Goal: Transaction & Acquisition: Purchase product/service

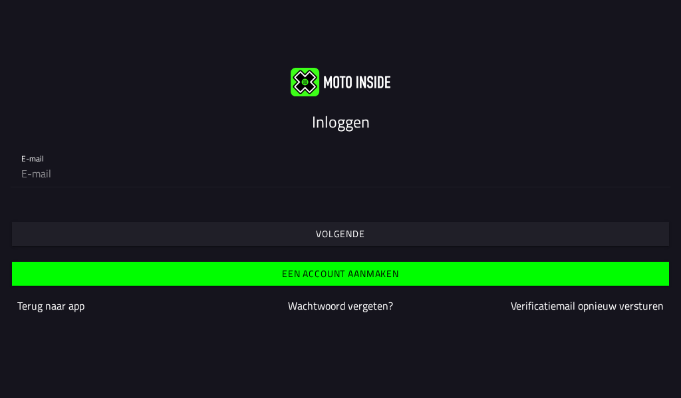
click at [0, 0] on slot "Volgende" at bounding box center [0, 0] width 0 height 0
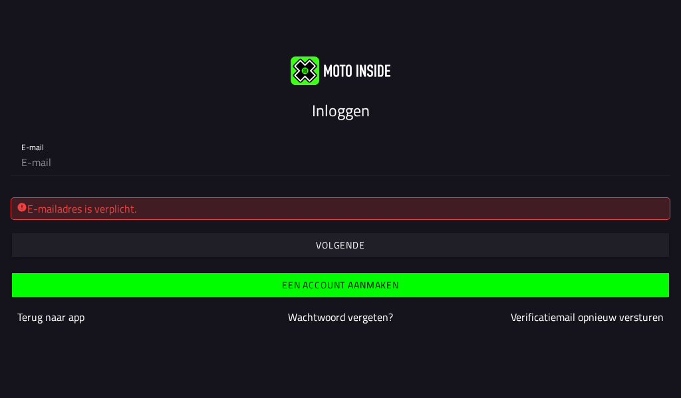
click at [204, 207] on div "E-mailadres is verplicht." at bounding box center [340, 209] width 647 height 16
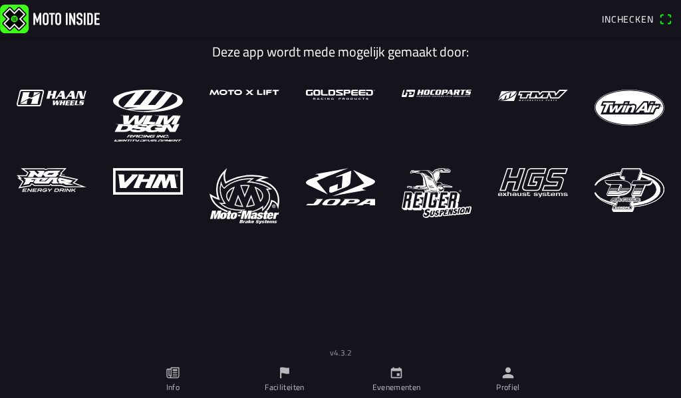
click at [388, 376] on link "Evenementen" at bounding box center [396, 379] width 112 height 37
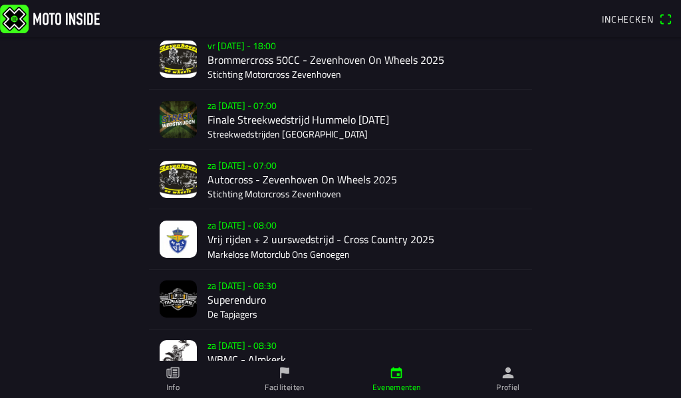
scroll to position [399, 0]
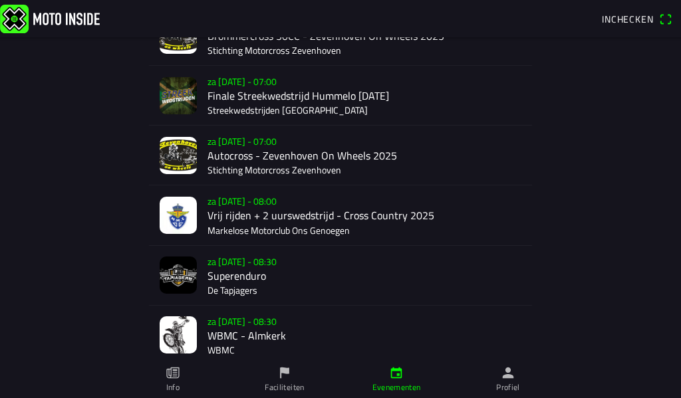
click at [218, 330] on div "za [DATE] - 08:30 WBMC - Almkerk WBMC" at bounding box center [364, 335] width 314 height 59
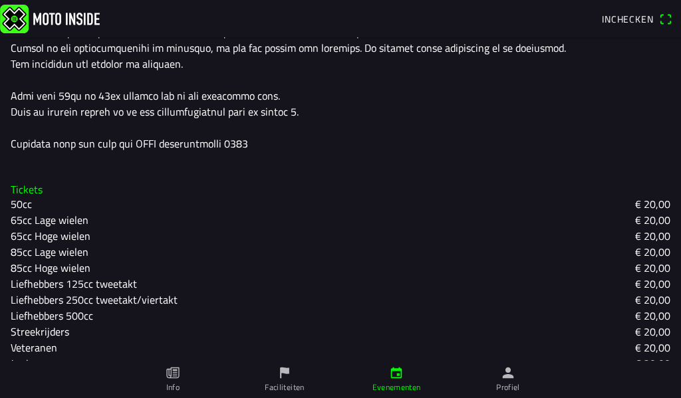
scroll to position [580, 0]
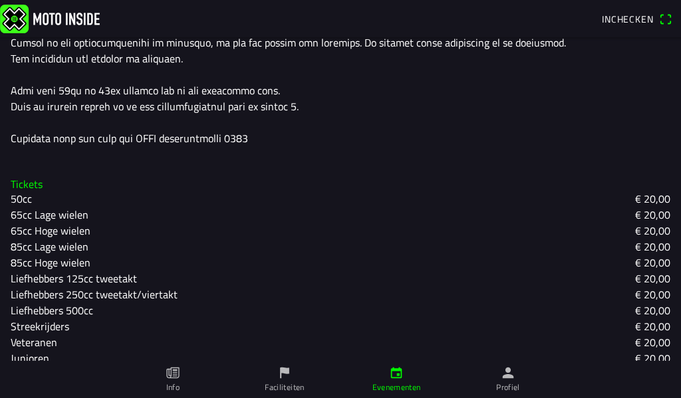
click at [35, 178] on h3 "Tickets" at bounding box center [340, 184] width 659 height 13
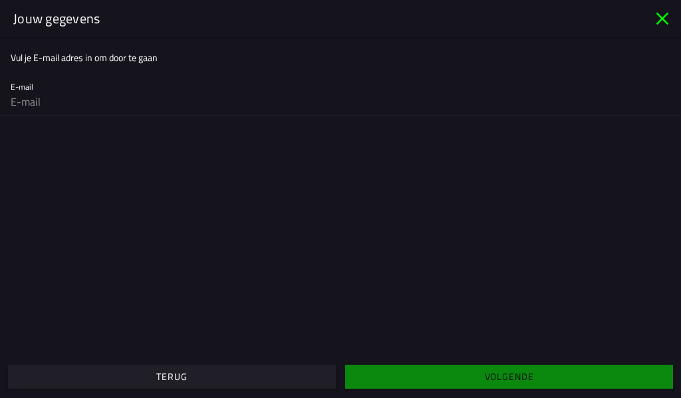
click at [29, 96] on input "email" at bounding box center [340, 101] width 659 height 27
type input "vand72@zeelandnet.nl"
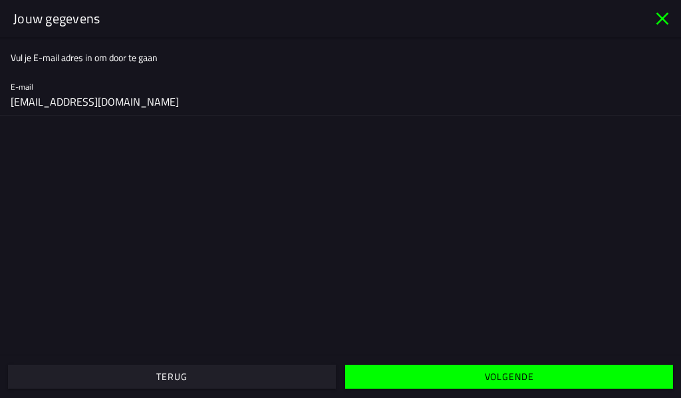
click at [403, 375] on span "Volgende" at bounding box center [508, 377] width 307 height 24
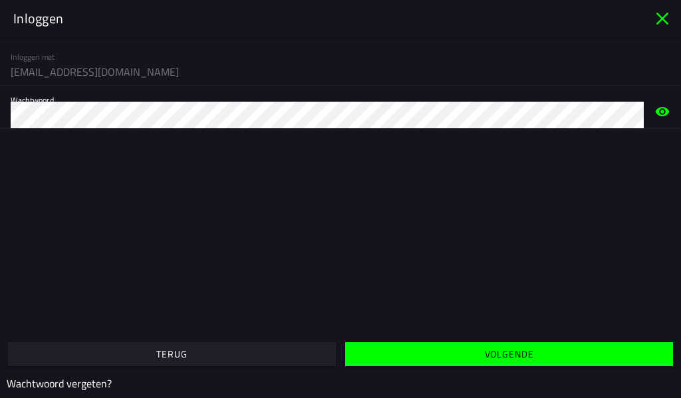
click at [431, 349] on span "Volgende" at bounding box center [508, 354] width 307 height 24
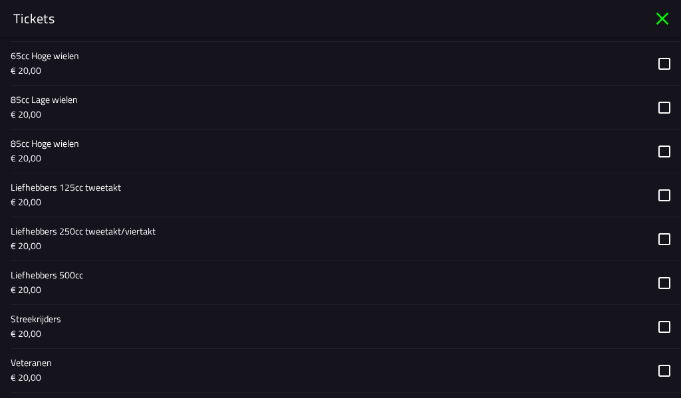
scroll to position [532, 0]
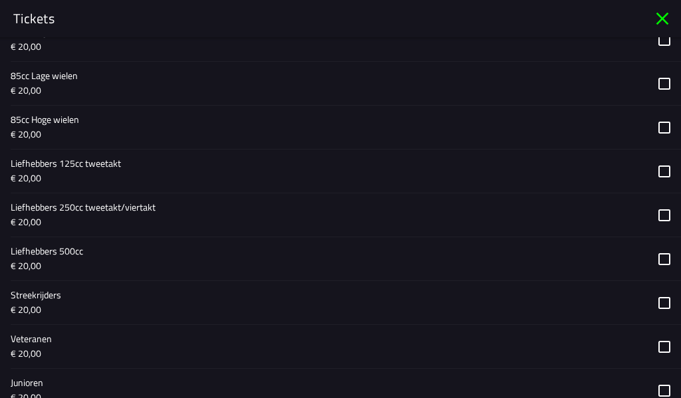
click at [652, 348] on button "button" at bounding box center [346, 346] width 670 height 43
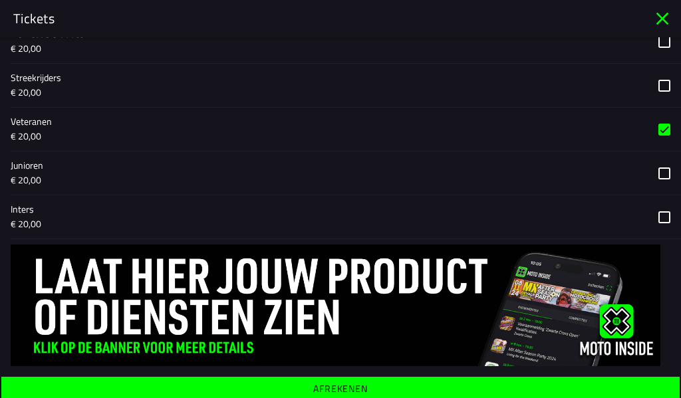
scroll to position [754, 0]
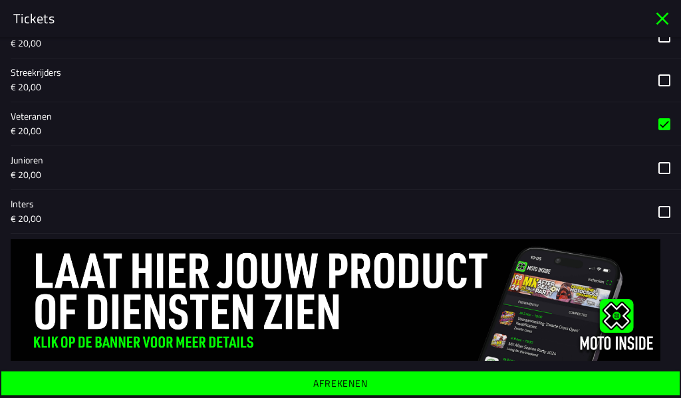
click at [333, 385] on ion-label "Afrekenen" at bounding box center [340, 383] width 55 height 9
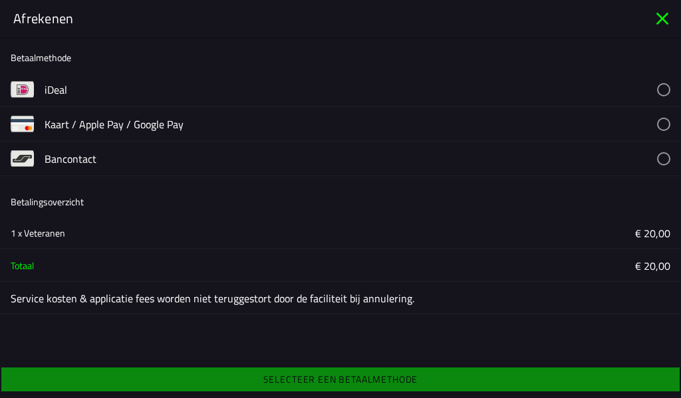
click at [52, 85] on button "button" at bounding box center [363, 89] width 636 height 34
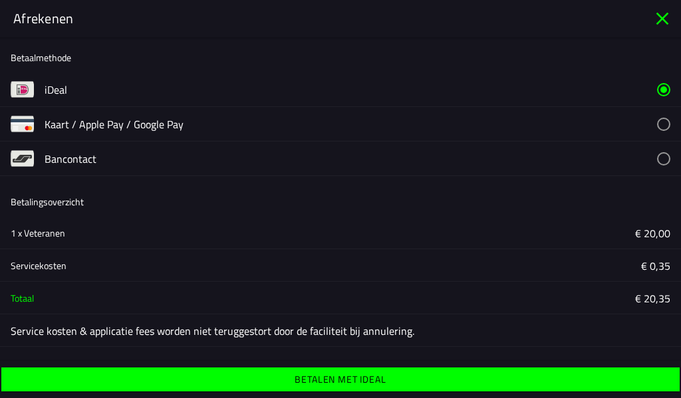
click at [326, 375] on ion-label "Betalen met iDeal" at bounding box center [339, 379] width 91 height 9
